Goal: Task Accomplishment & Management: Use online tool/utility

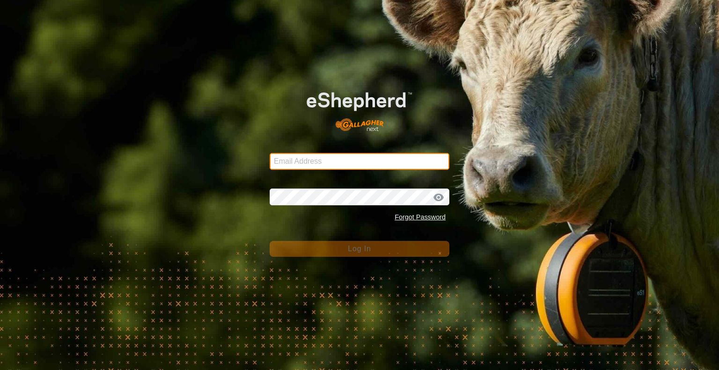
click at [330, 167] on input "Email Address" at bounding box center [360, 161] width 180 height 17
type input "[EMAIL_ADDRESS][DOMAIN_NAME]"
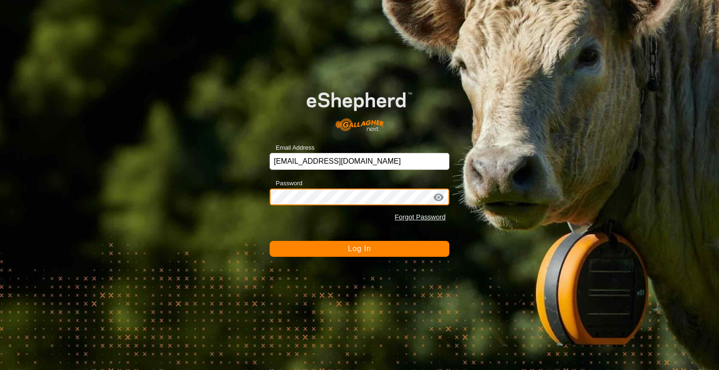
click at [270, 241] on button "Log In" at bounding box center [360, 249] width 180 height 16
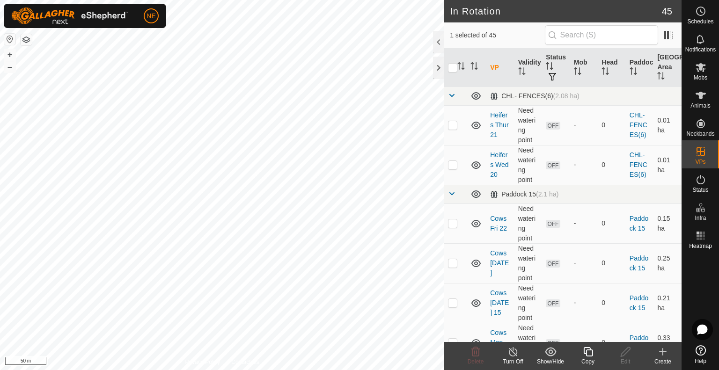
click at [591, 358] on div "Copy" at bounding box center [588, 362] width 37 height 8
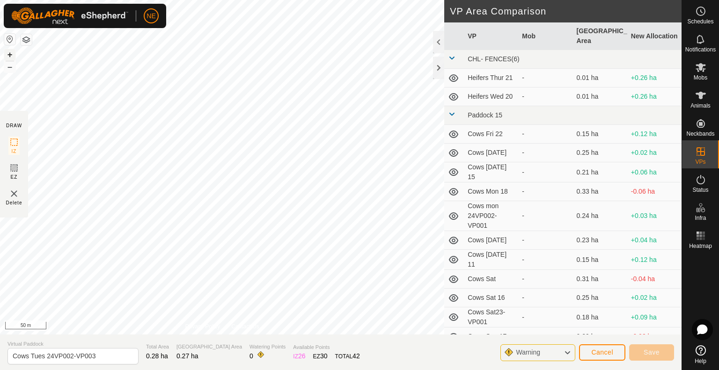
click at [10, 53] on button "+" at bounding box center [9, 54] width 11 height 11
click at [14, 55] on button "+" at bounding box center [9, 54] width 11 height 11
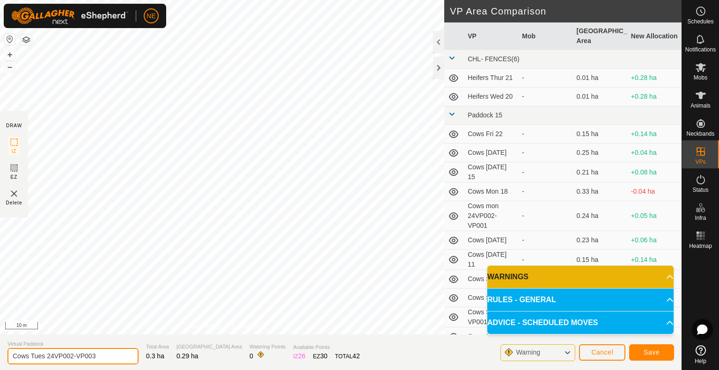
click at [46, 357] on input "Cows Tues 24VP002-VP003" at bounding box center [72, 356] width 131 height 16
type input "Cows Wed 24VP002-VP003"
click at [651, 354] on span "Save" at bounding box center [652, 352] width 16 height 7
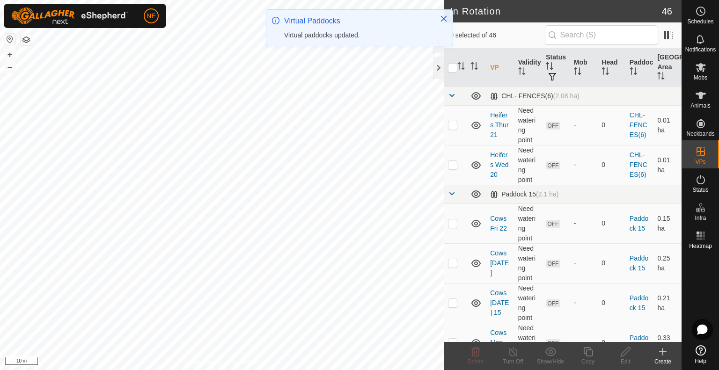
checkbox input "true"
click at [589, 355] on icon at bounding box center [589, 352] width 12 height 11
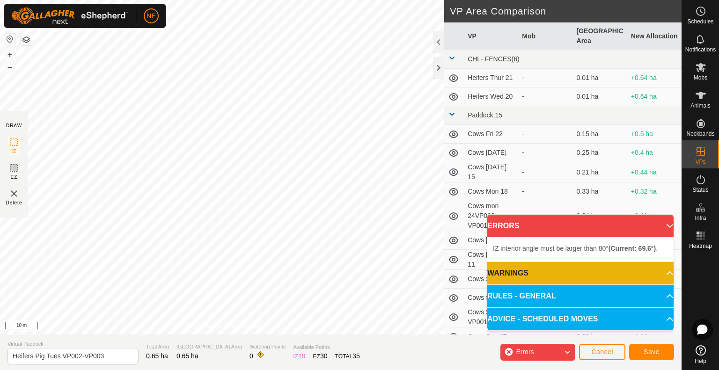
click at [227, 296] on div "IZ interior angle must be larger than 80° (Current: 69.6°) . + – ⇧ i 10 m" at bounding box center [222, 167] width 444 height 335
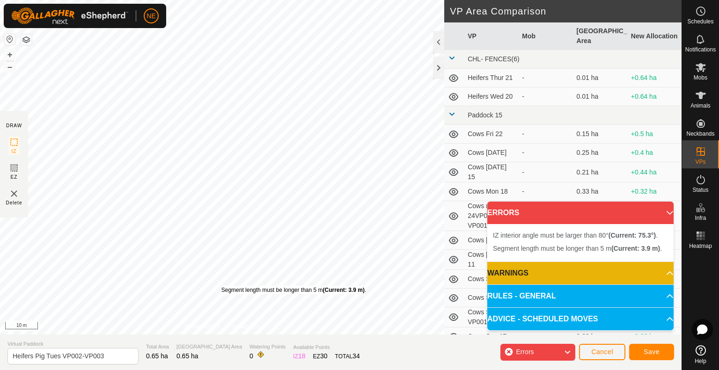
click at [222, 286] on div "Segment length must be longer than 5 m (Current: 3.9 m) ." at bounding box center [294, 290] width 145 height 8
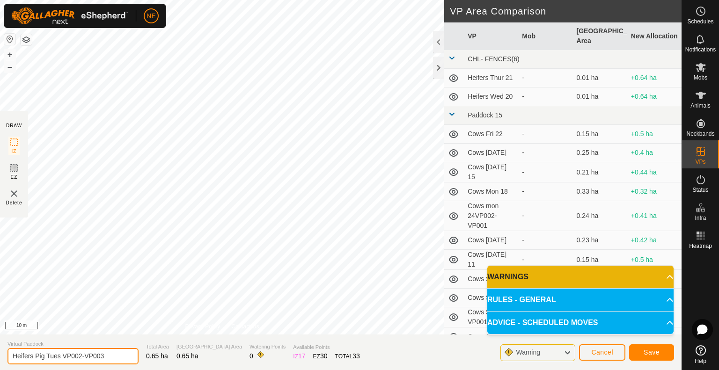
click at [59, 358] on input "Heifers Pig Tues VP002-VP003" at bounding box center [72, 356] width 131 height 16
type input "Heifers Pig Wed VP002-VP003"
click at [643, 356] on button "Save" at bounding box center [651, 353] width 45 height 16
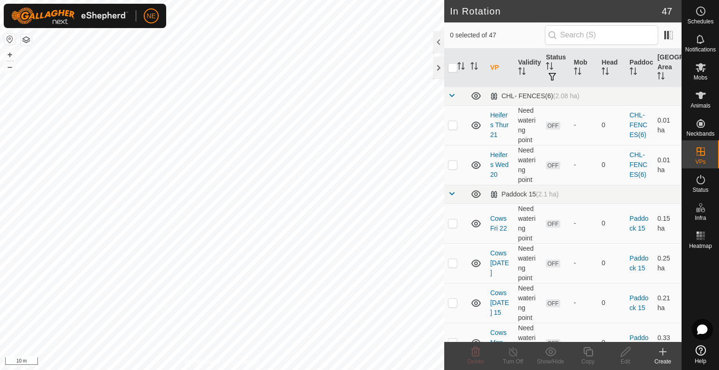
click at [392, 370] on html "NE Schedules Notifications Mobs Animals Neckbands VPs Status Infra Heatmap Help…" at bounding box center [359, 185] width 719 height 370
click at [405, 370] on html "NE Schedules Notifications Mobs Animals Neckbands VPs Status Infra Heatmap Help…" at bounding box center [359, 185] width 719 height 370
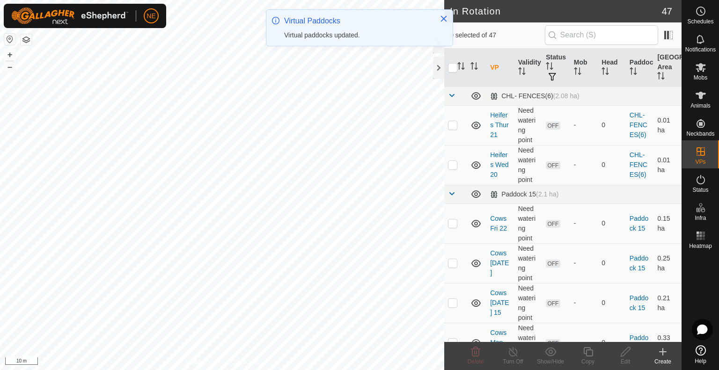
click at [353, 370] on html "NE Schedules Notifications Mobs Animals Neckbands VPs Status Infra Heatmap Help…" at bounding box center [359, 185] width 719 height 370
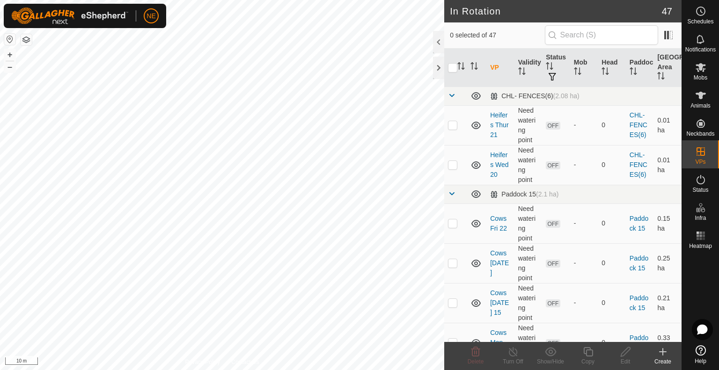
checkbox input "true"
click at [590, 359] on div "Copy" at bounding box center [588, 362] width 37 height 8
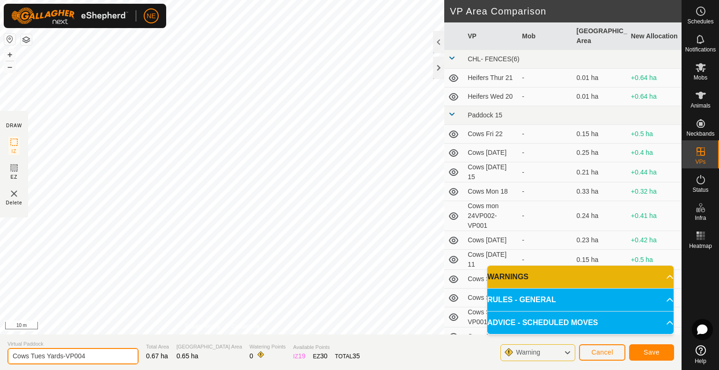
click at [44, 356] on input "Cows Tues Yards-VP004" at bounding box center [72, 356] width 131 height 16
type input "Cows Wed Yards-VP004"
click at [638, 352] on button "Save" at bounding box center [651, 353] width 45 height 16
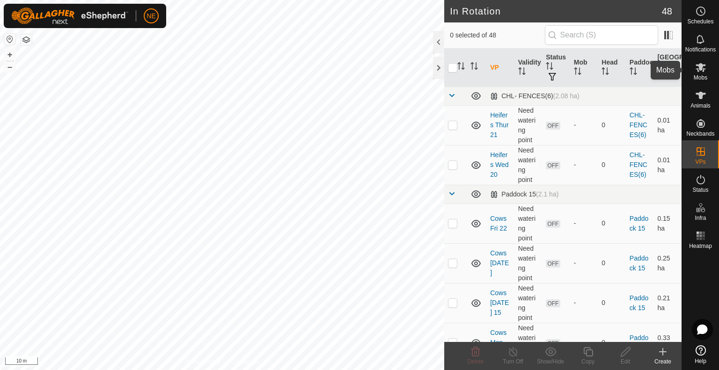
click at [706, 67] on icon at bounding box center [701, 67] width 11 height 11
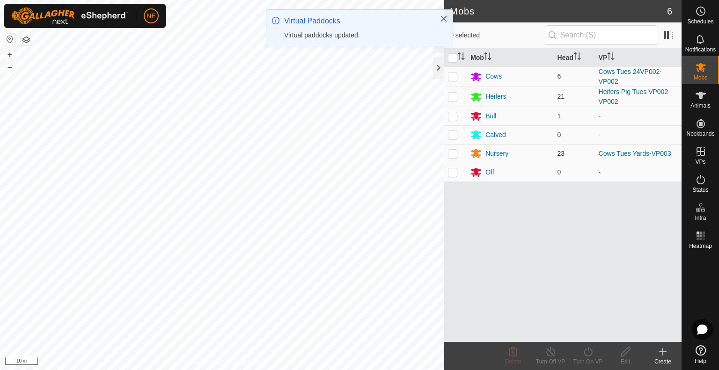
click at [453, 155] on p-checkbox at bounding box center [452, 153] width 9 height 7
checkbox input "true"
click at [585, 363] on div "Turn On VP" at bounding box center [588, 362] width 37 height 8
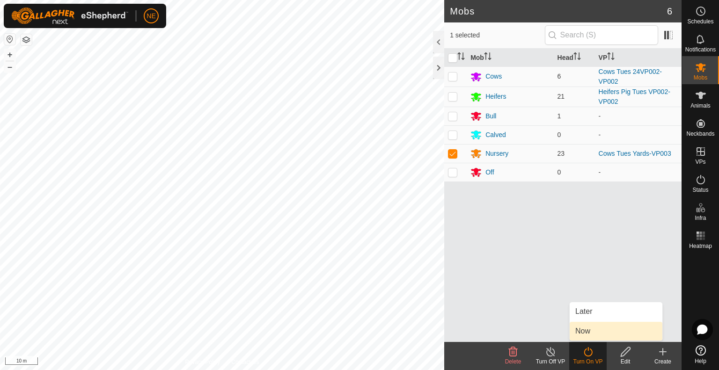
click at [586, 335] on link "Now" at bounding box center [616, 331] width 93 height 19
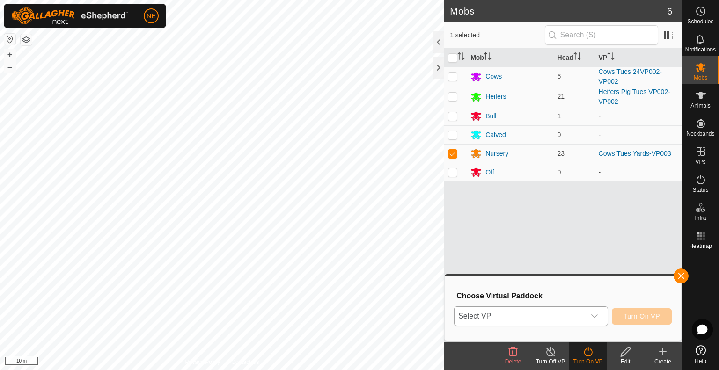
click at [594, 320] on div "dropdown trigger" at bounding box center [594, 316] width 19 height 19
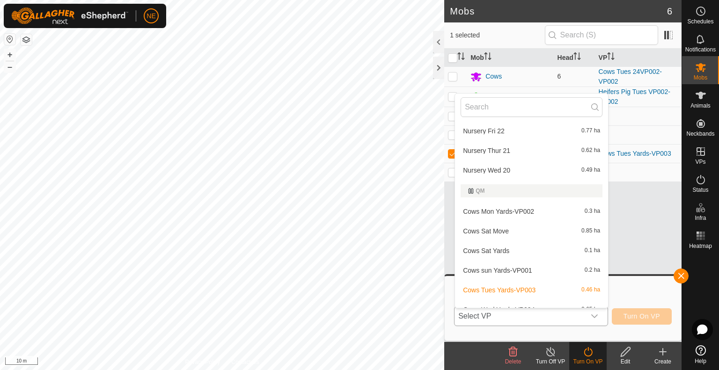
scroll to position [885, 0]
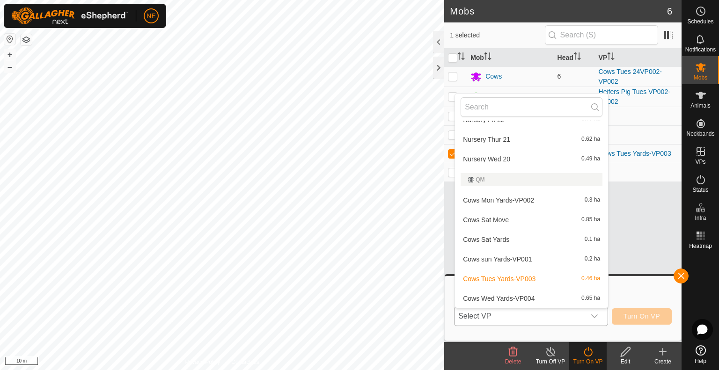
click at [528, 298] on li "Cows Wed Yards-VP004 0.65 ha" at bounding box center [531, 298] width 153 height 19
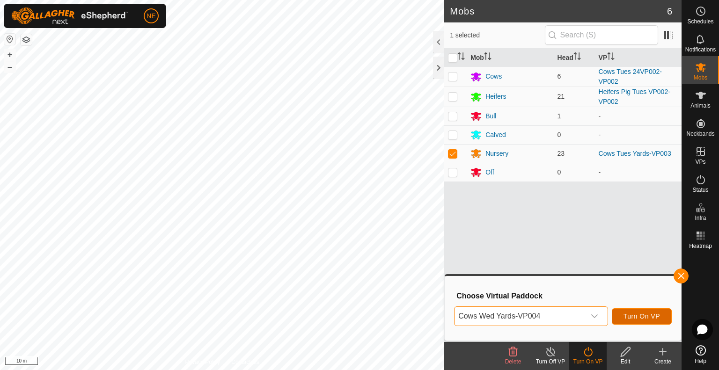
click at [635, 318] on span "Turn On VP" at bounding box center [642, 316] width 37 height 7
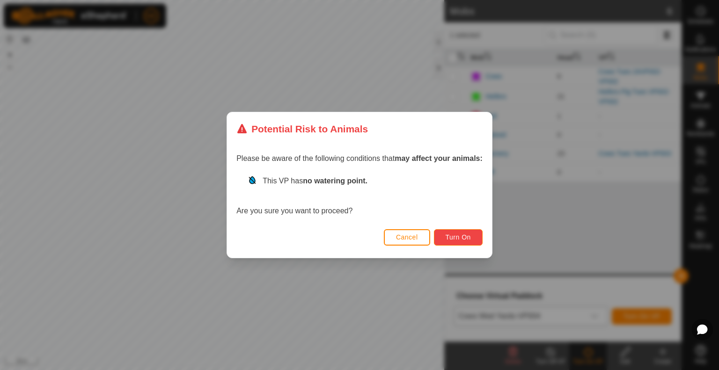
click at [460, 237] on span "Turn On" at bounding box center [458, 237] width 25 height 7
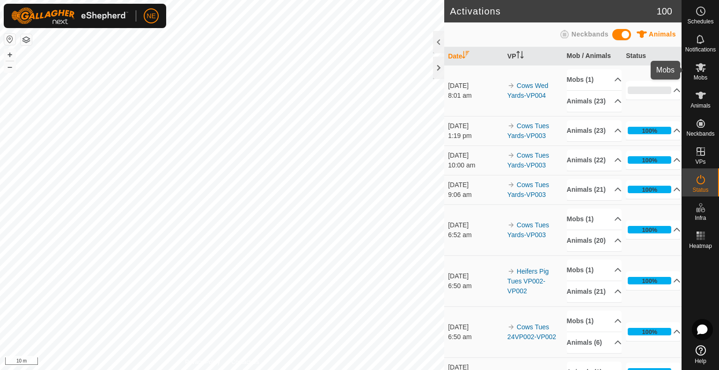
click at [701, 80] on span "Mobs" at bounding box center [701, 78] width 14 height 6
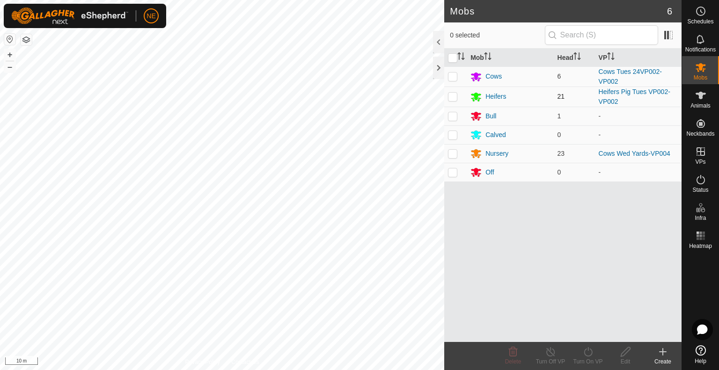
click at [450, 96] on p-checkbox at bounding box center [452, 96] width 9 height 7
checkbox input "true"
click at [591, 355] on icon at bounding box center [588, 352] width 8 height 9
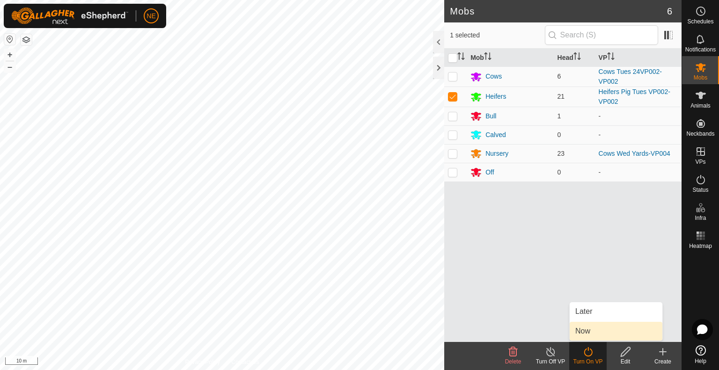
click at [584, 334] on link "Now" at bounding box center [616, 331] width 93 height 19
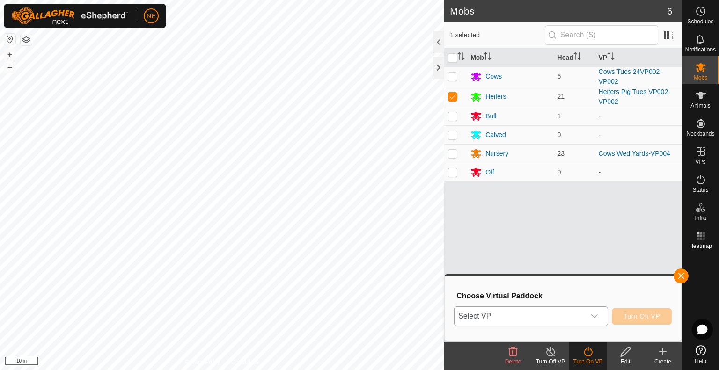
click at [600, 317] on div "dropdown trigger" at bounding box center [594, 316] width 19 height 19
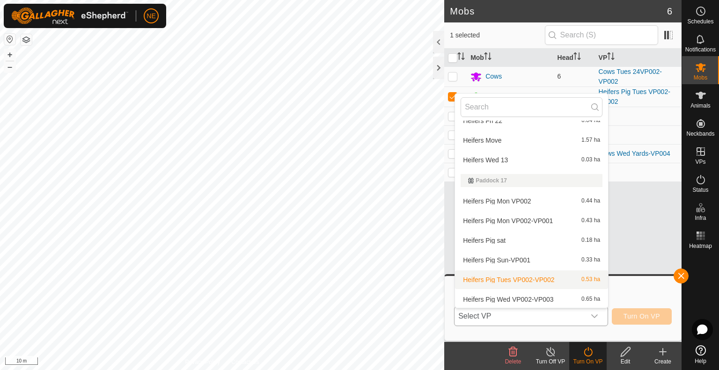
scroll to position [683, 0]
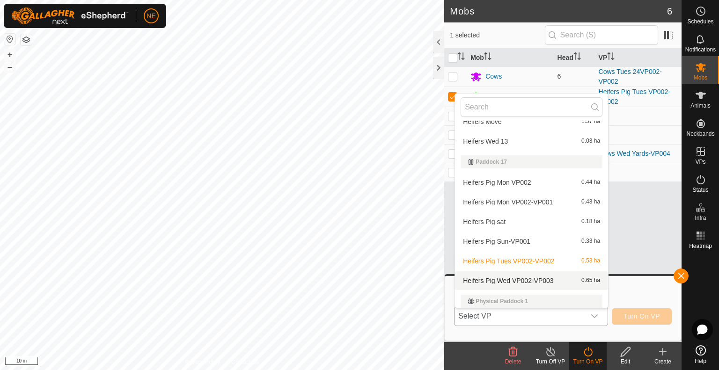
click at [538, 277] on li "Heifers Pig Wed VP002-VP003 0.65 ha" at bounding box center [531, 281] width 153 height 19
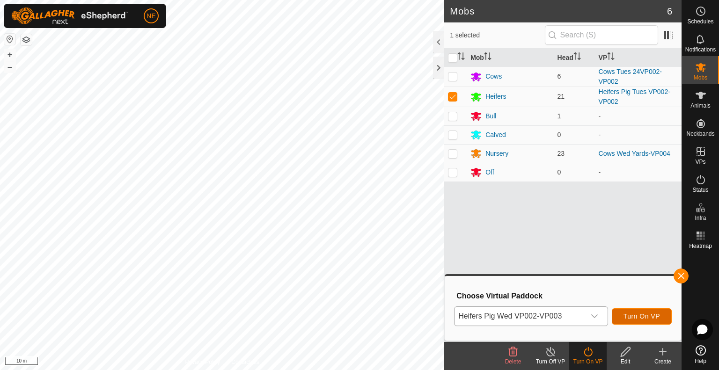
click at [633, 317] on span "Turn On VP" at bounding box center [642, 316] width 37 height 7
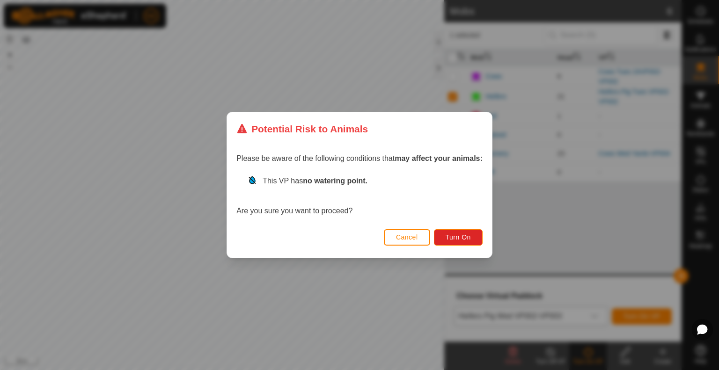
click at [435, 241] on div "Cancel Turn On" at bounding box center [359, 242] width 265 height 32
click at [442, 240] on button "Turn On" at bounding box center [458, 237] width 49 height 16
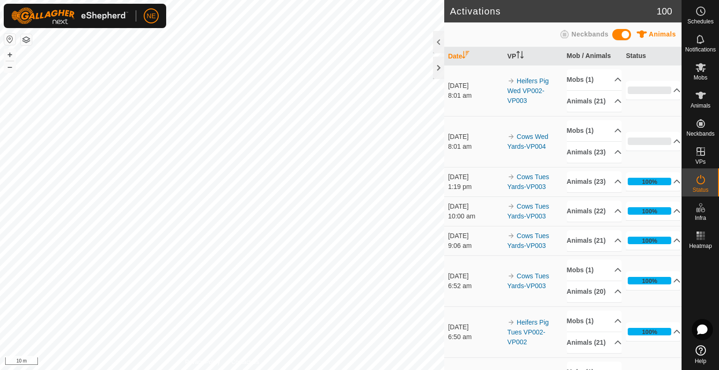
click at [69, 370] on html "NE Schedules Notifications Mobs Animals Neckbands VPs Status Infra Heatmap Help…" at bounding box center [359, 185] width 719 height 370
click at [710, 65] on div "Mobs" at bounding box center [700, 70] width 37 height 28
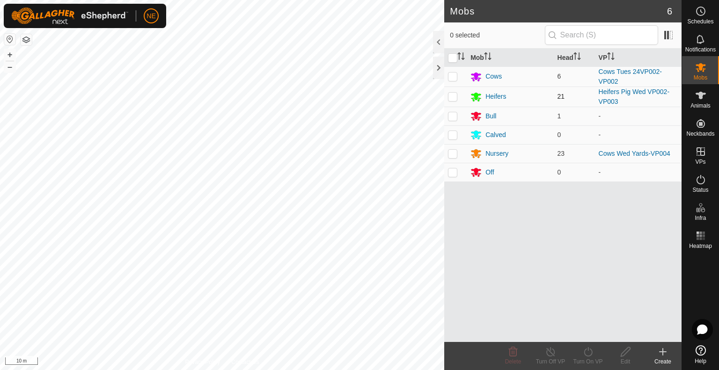
click at [522, 104] on td "Heifers" at bounding box center [510, 97] width 87 height 20
click at [447, 75] on td at bounding box center [455, 77] width 22 height 20
checkbox input "true"
click at [592, 354] on icon at bounding box center [589, 352] width 12 height 11
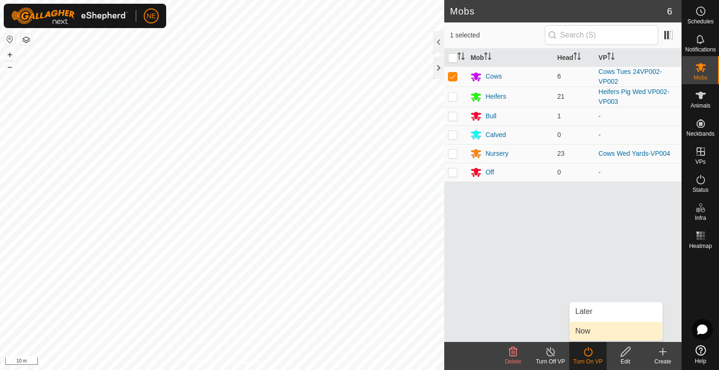
click at [588, 328] on link "Now" at bounding box center [616, 331] width 93 height 19
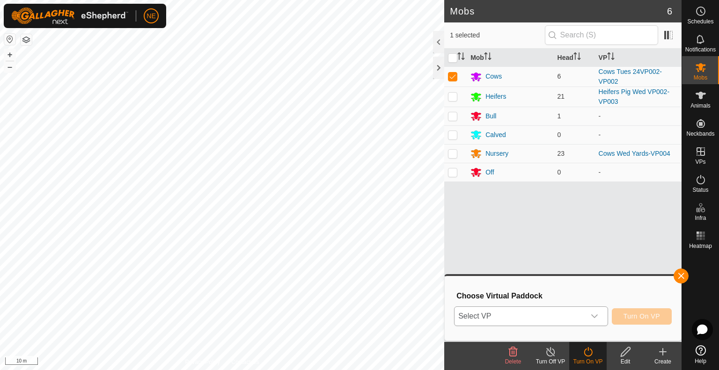
click at [598, 320] on div "dropdown trigger" at bounding box center [594, 316] width 19 height 19
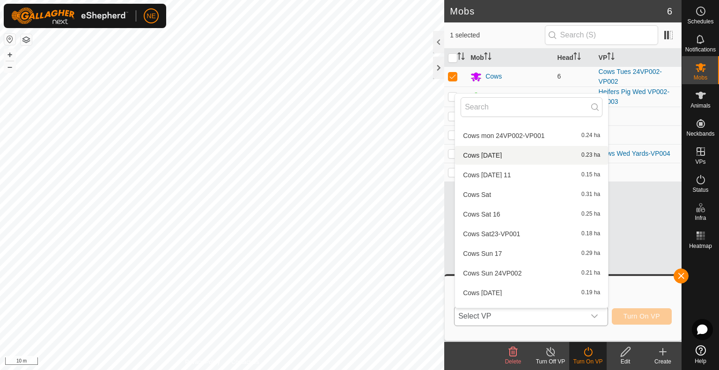
scroll to position [200, 0]
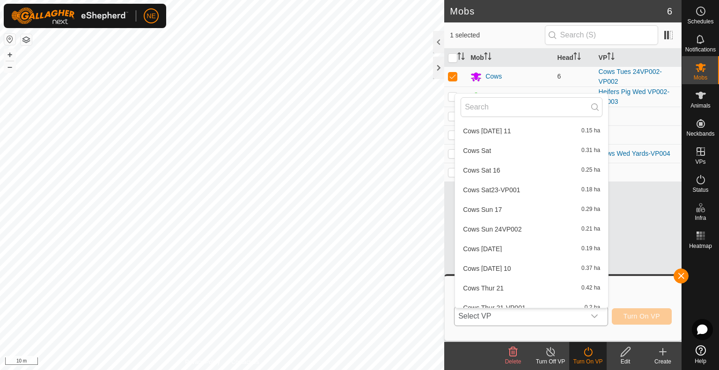
click at [603, 309] on div "dropdown trigger" at bounding box center [594, 316] width 19 height 19
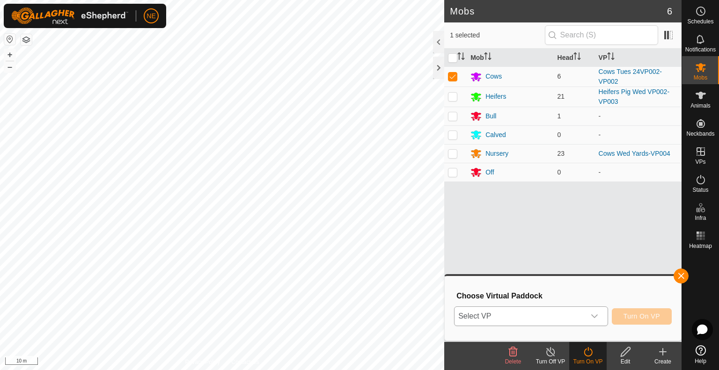
click at [603, 309] on div "dropdown trigger" at bounding box center [594, 316] width 19 height 19
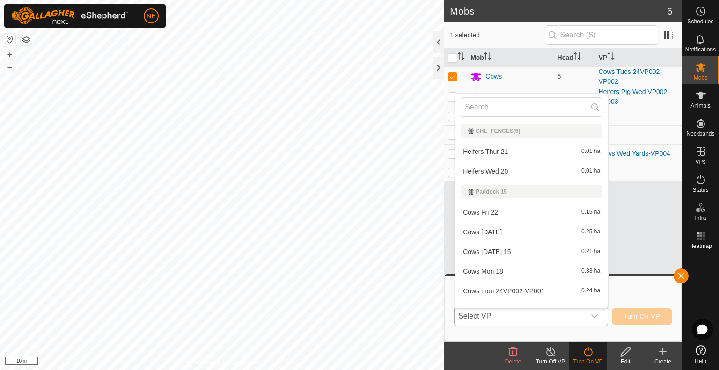
click at [596, 319] on icon "dropdown trigger" at bounding box center [594, 316] width 7 height 7
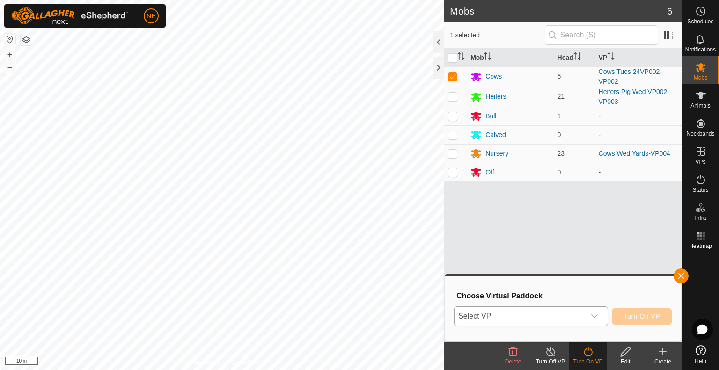
click at [596, 319] on icon "dropdown trigger" at bounding box center [594, 316] width 7 height 7
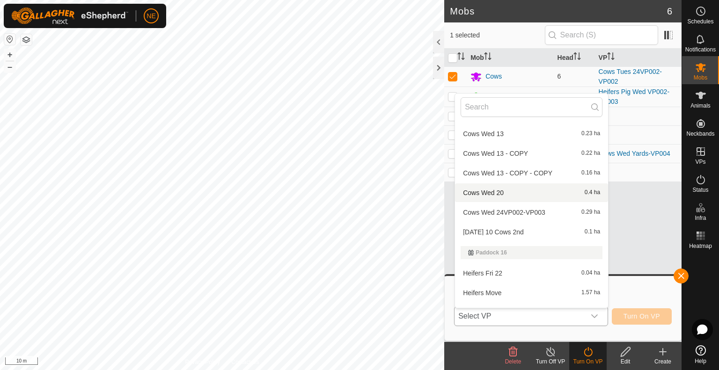
scroll to position [530, 0]
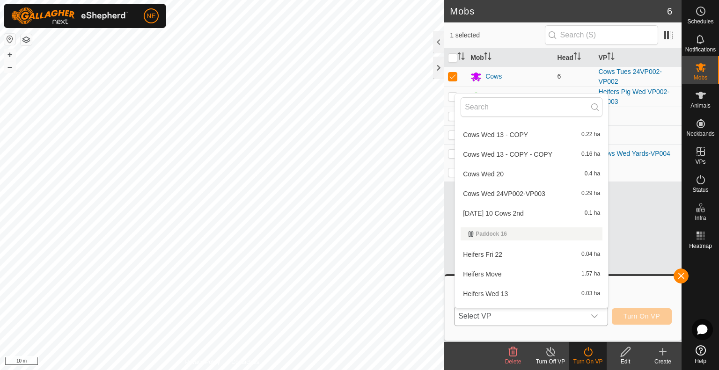
click at [533, 194] on li "Cows Wed 24VP002-VP003 0.29 ha" at bounding box center [531, 194] width 153 height 19
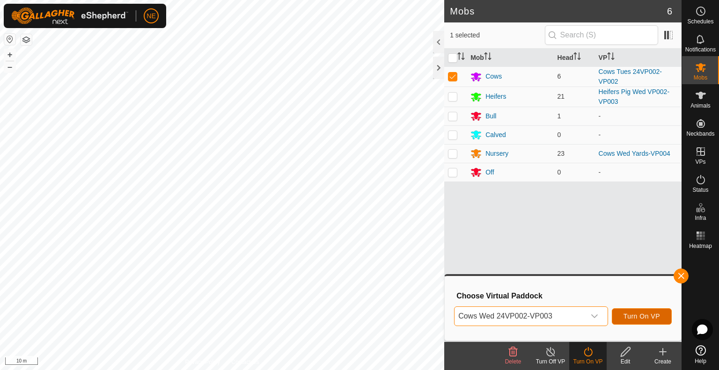
click at [629, 310] on button "Turn On VP" at bounding box center [642, 317] width 60 height 16
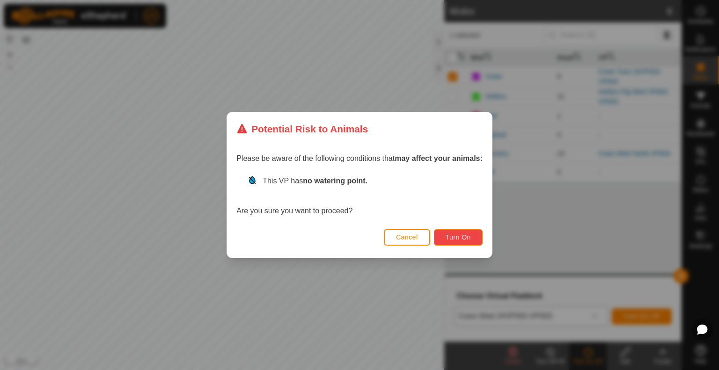
click at [475, 231] on button "Turn On" at bounding box center [458, 237] width 49 height 16
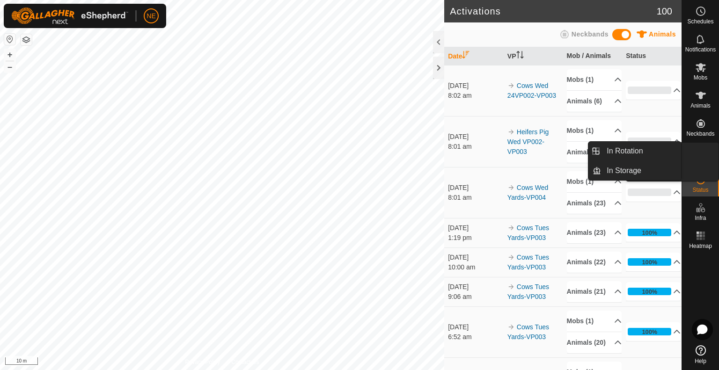
click at [704, 154] on icon at bounding box center [701, 152] width 8 height 8
click at [631, 174] on link "In Storage" at bounding box center [641, 171] width 80 height 19
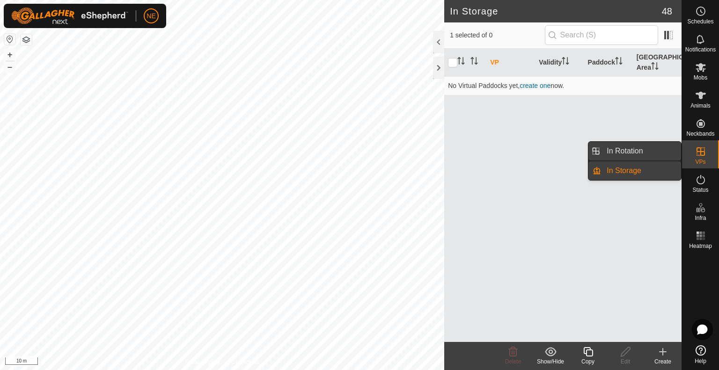
click at [624, 152] on link "In Rotation" at bounding box center [641, 151] width 80 height 19
